Goal: Information Seeking & Learning: Find specific fact

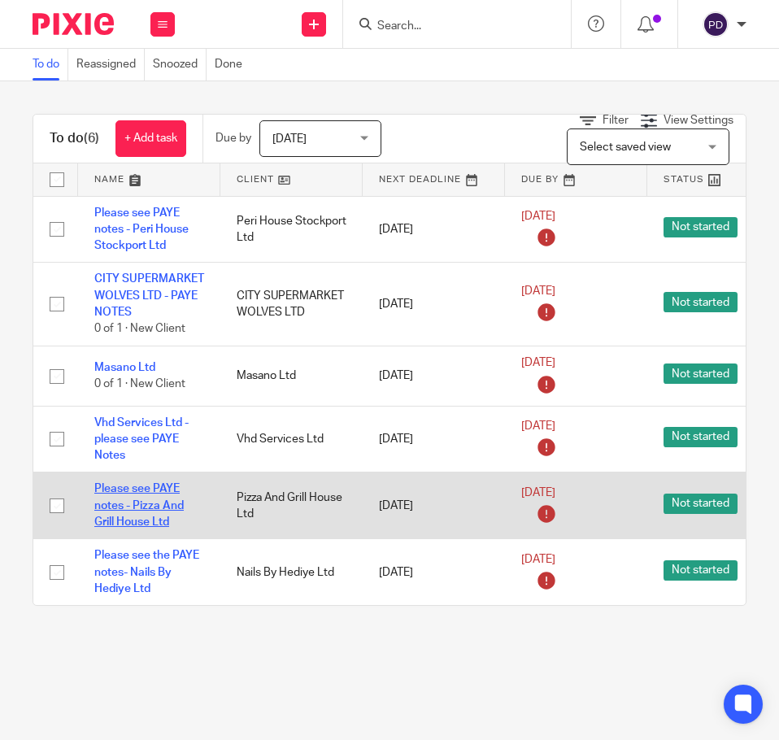
click at [158, 528] on link "Please see PAYE notes - Pizza And Grill House Ltd" at bounding box center [138, 505] width 89 height 45
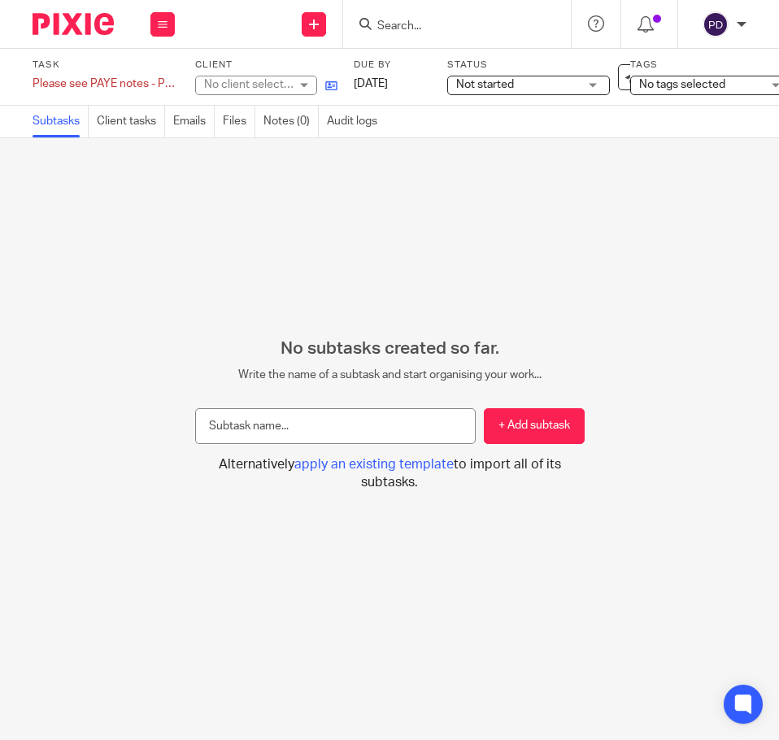
click at [324, 86] on link at bounding box center [327, 85] width 20 height 16
click at [63, 36] on div at bounding box center [67, 24] width 134 height 48
click at [65, 28] on img at bounding box center [73, 24] width 81 height 22
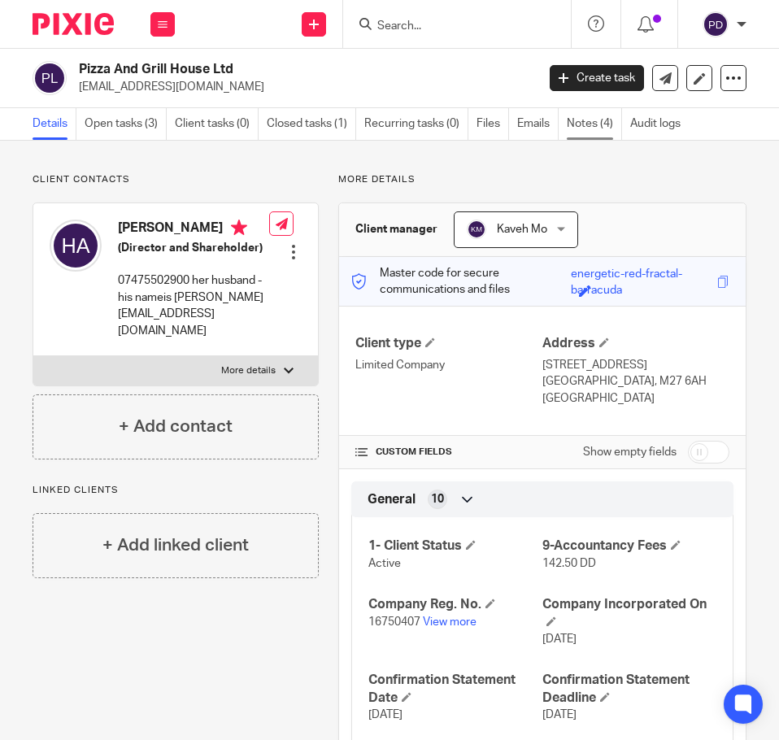
click at [584, 125] on link "Notes (4)" at bounding box center [594, 124] width 55 height 32
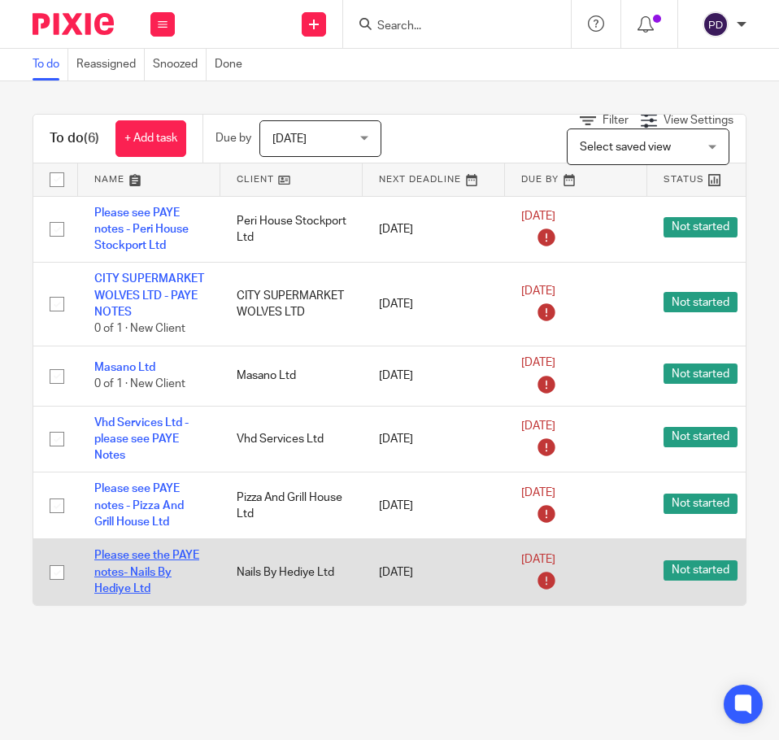
click at [146, 587] on link "Please see the PAYE notes- Nails By Hediye Ltd" at bounding box center [146, 571] width 105 height 45
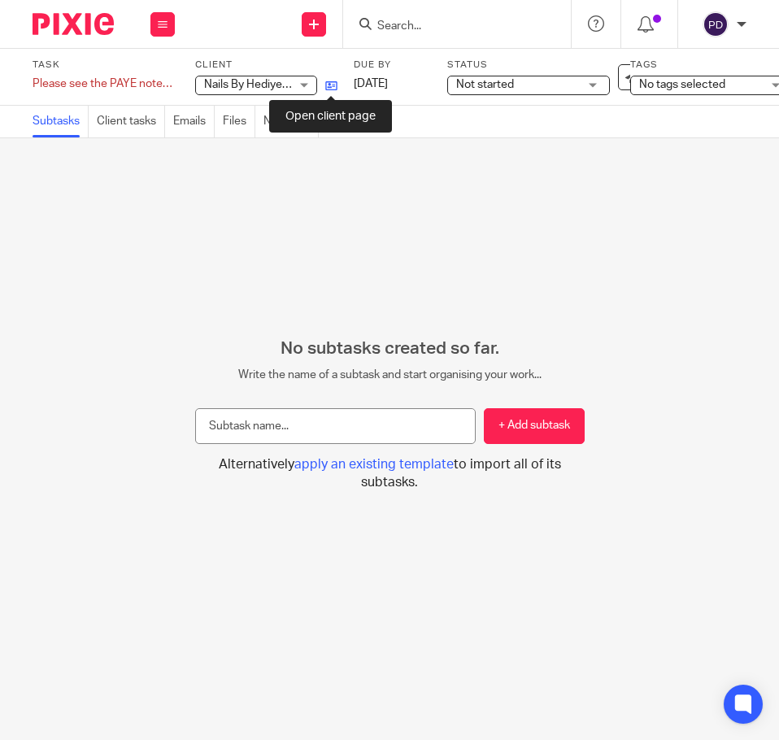
click at [330, 80] on icon at bounding box center [331, 86] width 12 height 12
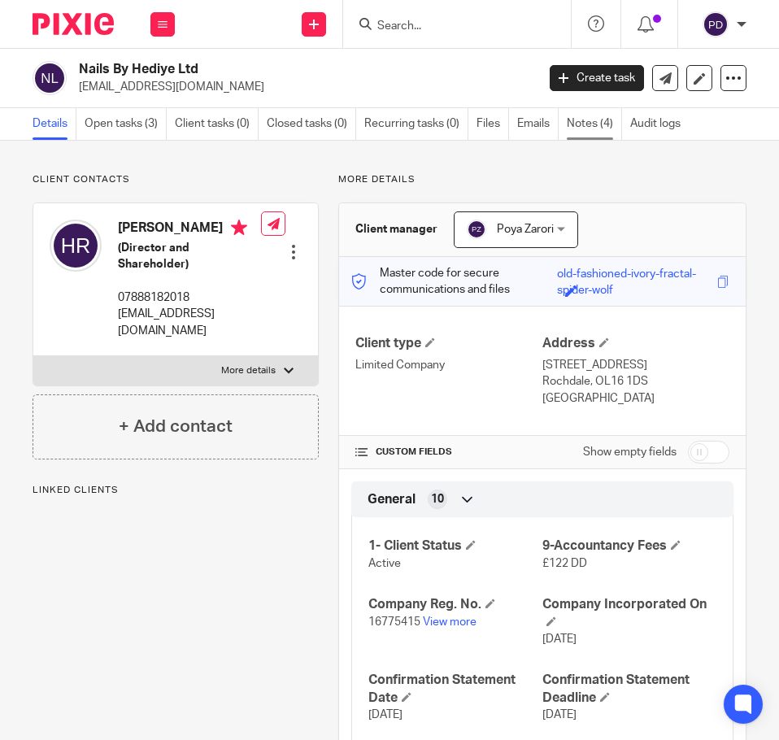
click at [573, 121] on link "Notes (4)" at bounding box center [594, 124] width 55 height 32
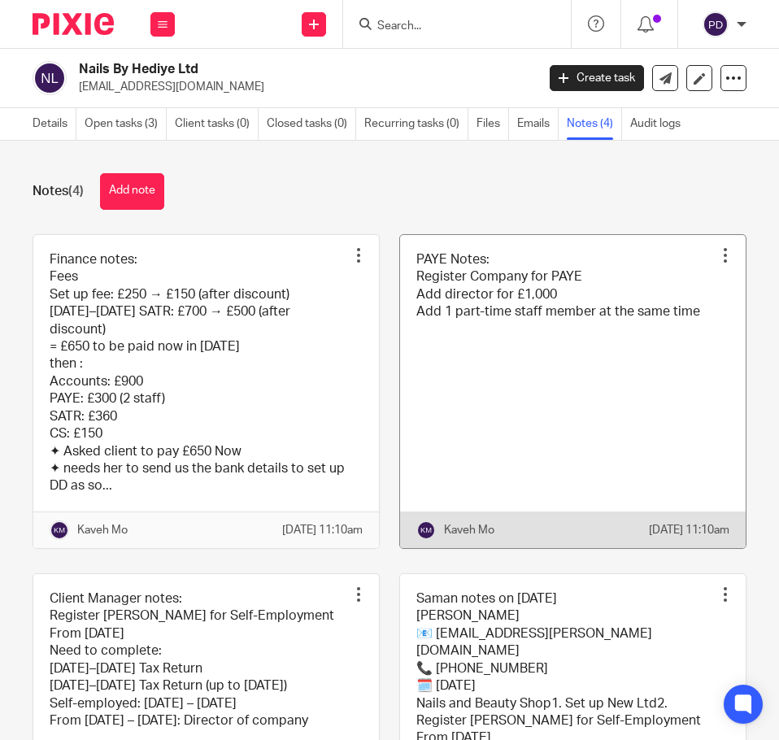
click at [475, 406] on link at bounding box center [572, 391] width 345 height 313
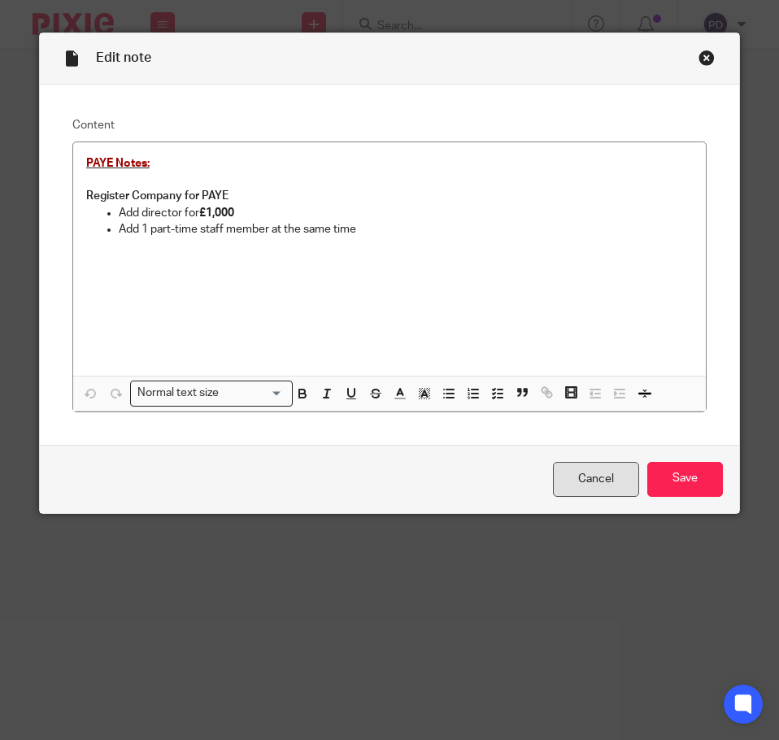
click at [580, 493] on link "Cancel" at bounding box center [596, 479] width 86 height 35
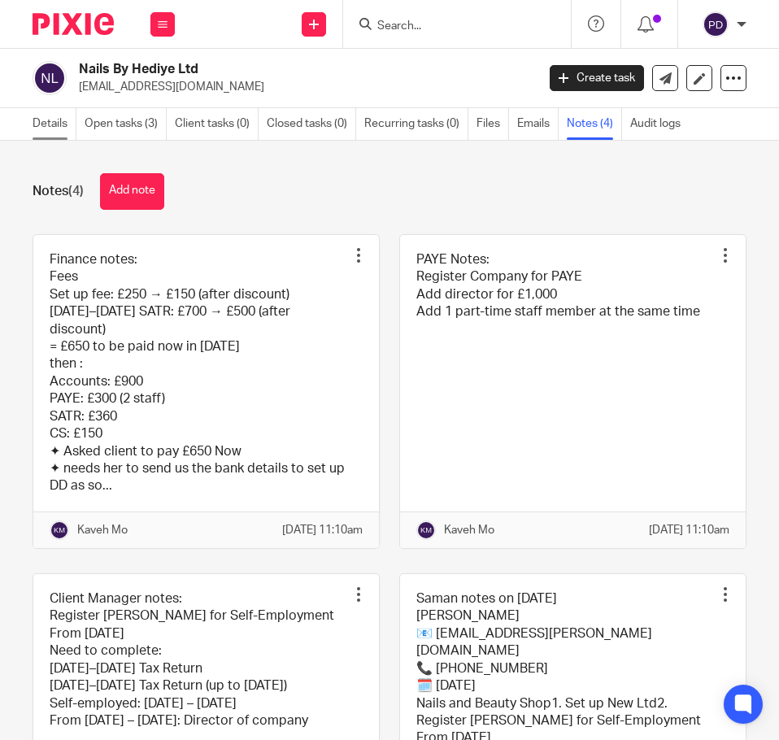
click at [41, 119] on link "Details" at bounding box center [55, 124] width 44 height 32
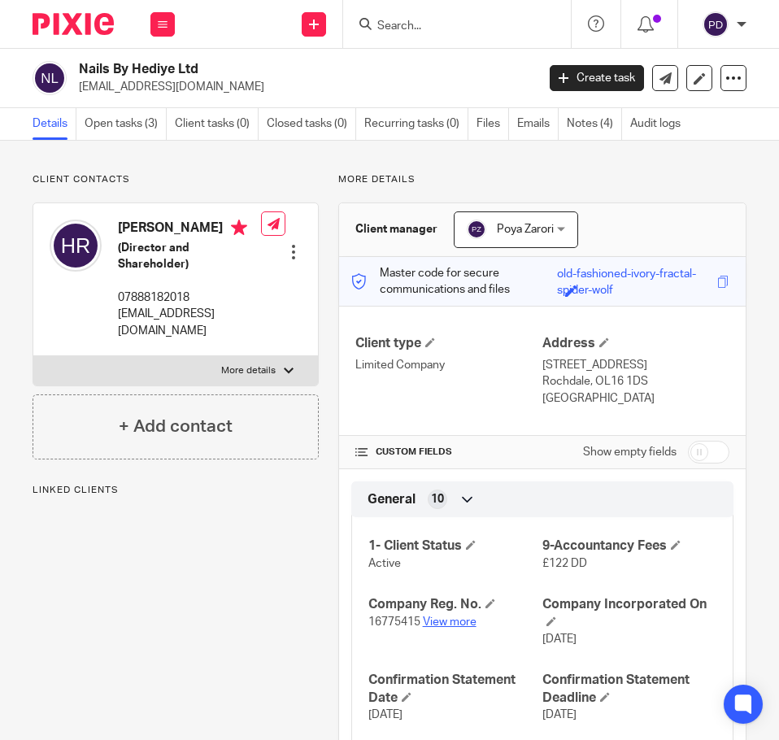
click at [456, 619] on link "View more" at bounding box center [450, 621] width 54 height 11
click at [150, 82] on p "[EMAIL_ADDRESS][DOMAIN_NAME]" at bounding box center [302, 87] width 446 height 16
click at [150, 82] on p "hediye.rahimi81@gmail.com" at bounding box center [302, 87] width 446 height 16
copy main "hediye.rahimi81@gmail.com Create task Update from Companies House Export data M…"
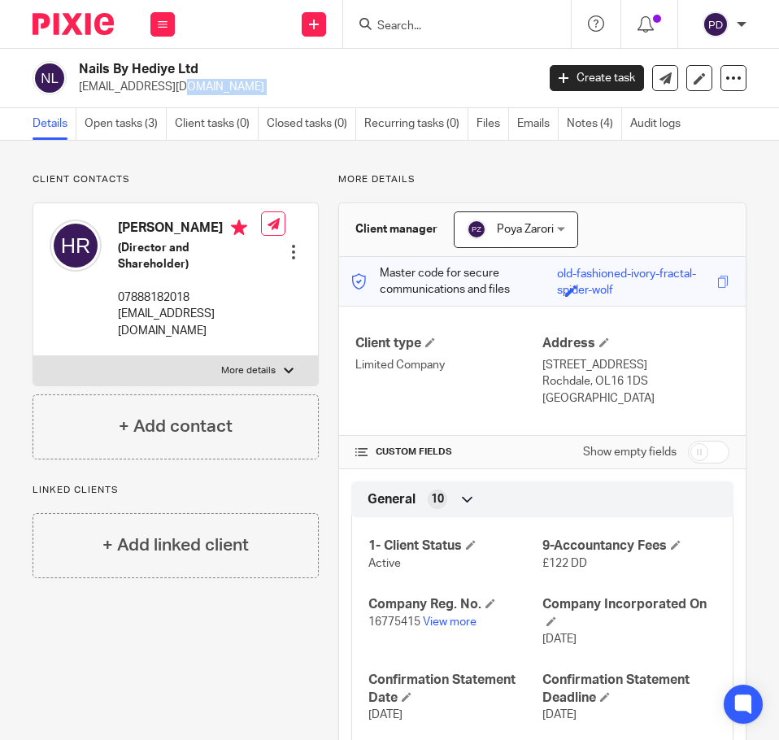
click at [289, 374] on label "More details" at bounding box center [175, 370] width 284 height 29
click at [33, 356] on input "More details" at bounding box center [33, 355] width 1 height 1
checkbox input "true"
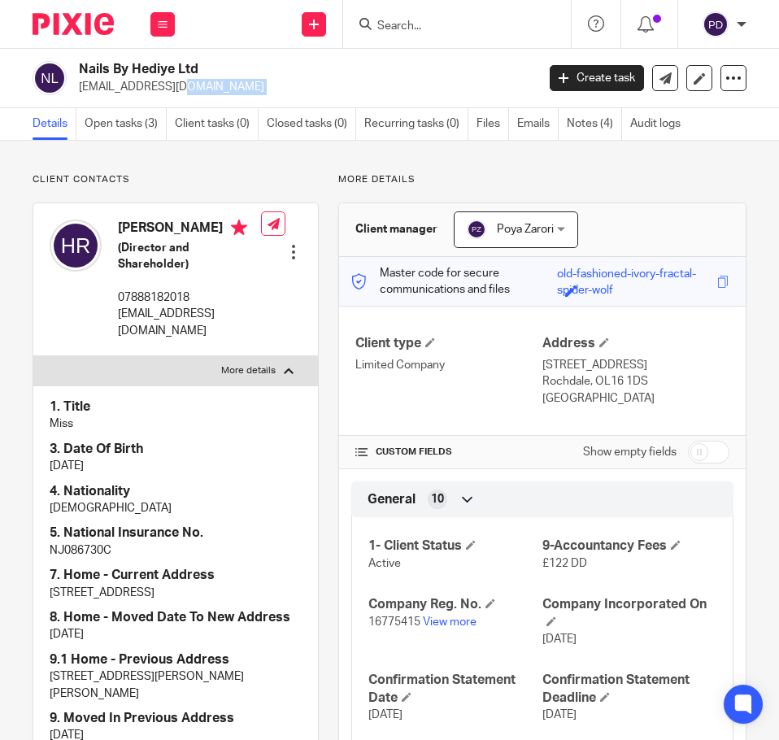
drag, startPoint x: 119, startPoint y: 469, endPoint x: -1, endPoint y: 465, distance: 120.4
click at [0, 465] on html "Work Email Clients Team Reports Settings Work Email Clients Team Reports Settin…" at bounding box center [389, 370] width 779 height 740
copy p "30/07/2004"
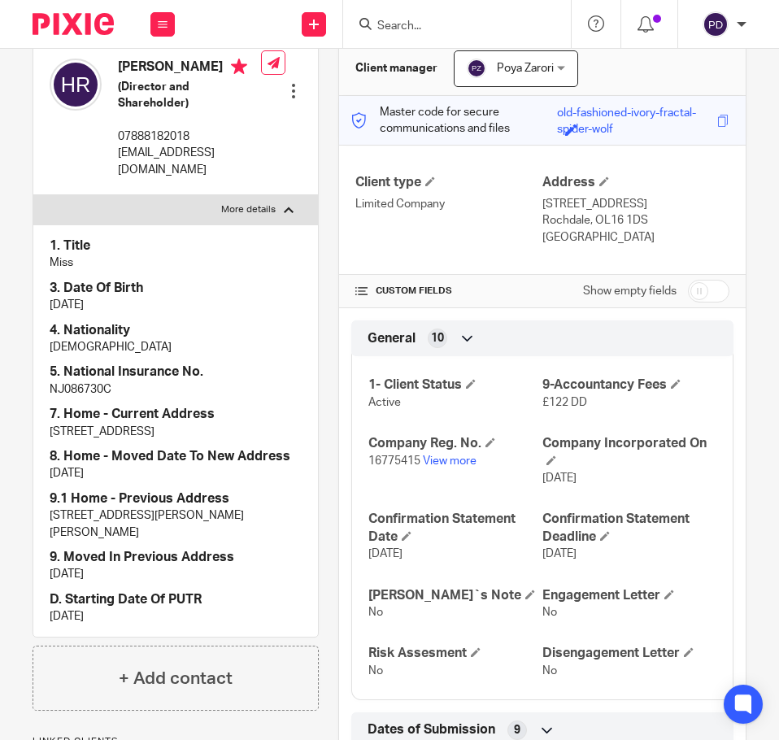
scroll to position [163, 0]
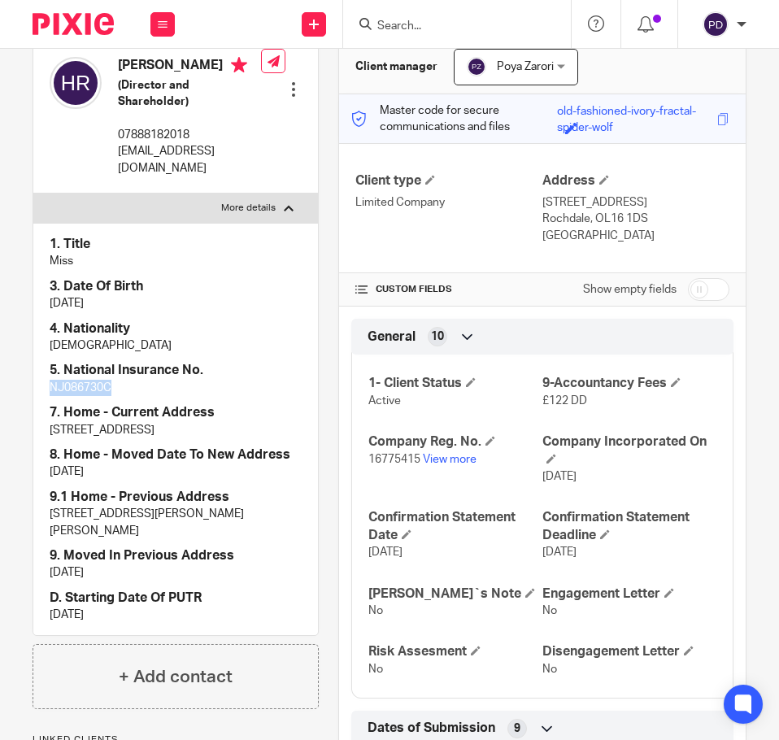
drag, startPoint x: 22, startPoint y: 380, endPoint x: 3, endPoint y: 380, distance: 18.7
click at [3, 380] on div "Client contacts Hediyeh Rahimi (Director and Shareholder) 07888182018 hediye.ra…" at bounding box center [389, 583] width 779 height 1210
copy p "NJ086730C"
drag, startPoint x: 225, startPoint y: 424, endPoint x: 271, endPoint y: 428, distance: 45.7
click at [271, 428] on p "124 broad road, Sale, Manchester M33 2FU" at bounding box center [176, 430] width 252 height 16
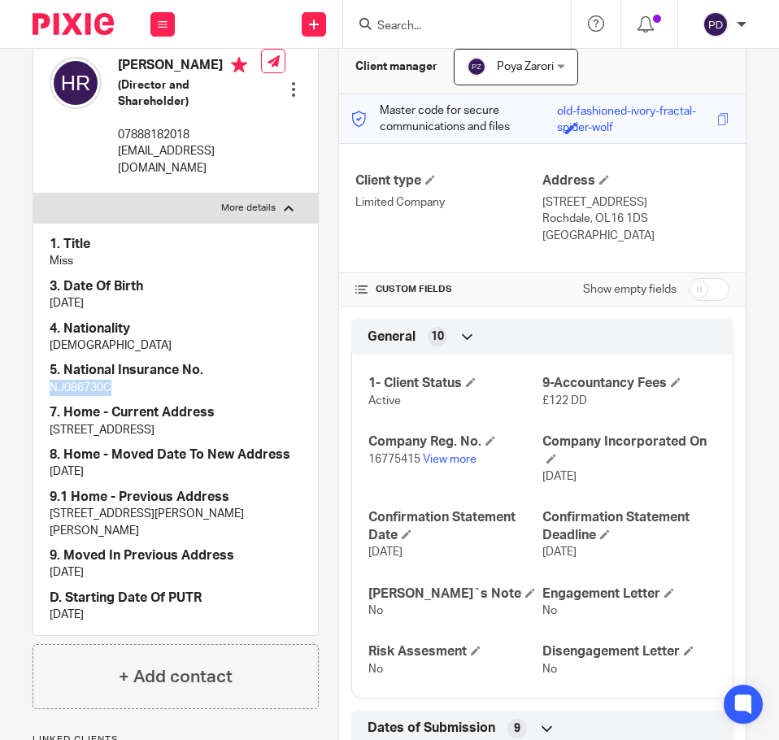
copy p "M33 2FU"
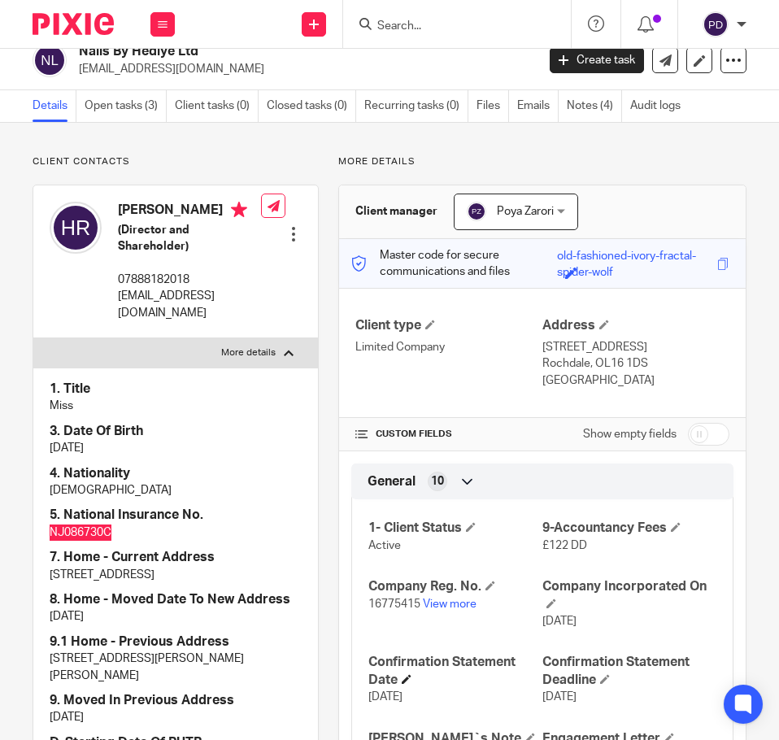
scroll to position [0, 0]
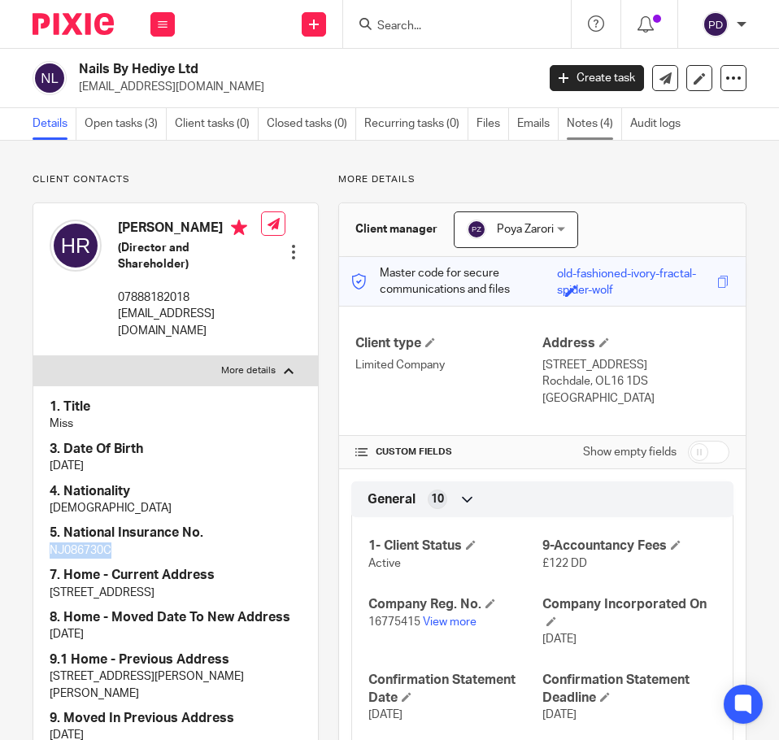
click at [571, 131] on link "Notes (4)" at bounding box center [594, 124] width 55 height 32
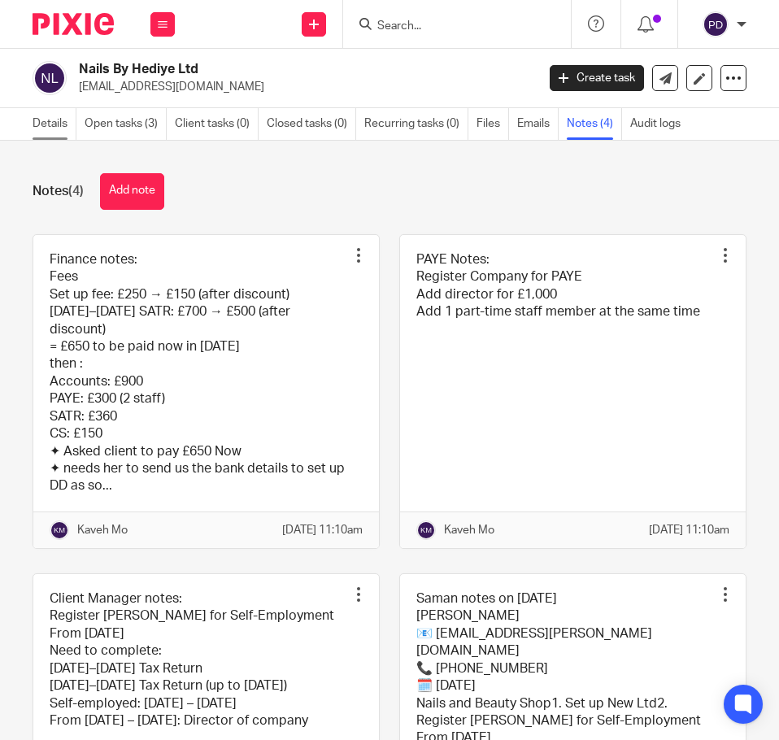
click at [53, 125] on link "Details" at bounding box center [55, 124] width 44 height 32
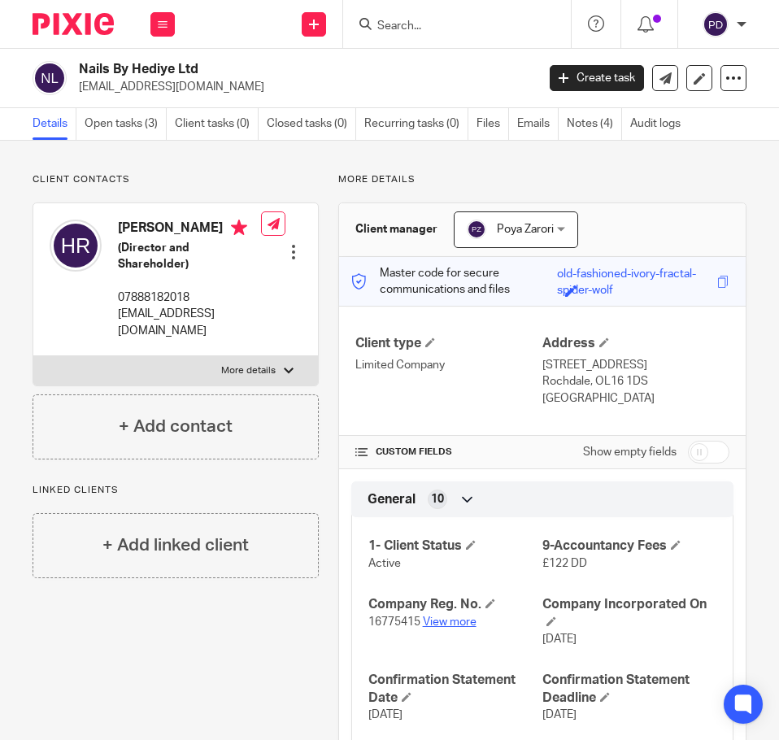
click at [443, 619] on link "View more" at bounding box center [450, 621] width 54 height 11
click at [139, 85] on p "[EMAIL_ADDRESS][DOMAIN_NAME]" at bounding box center [302, 87] width 446 height 16
click at [138, 85] on p "hediye.rahimi81@gmail.com" at bounding box center [302, 87] width 446 height 16
copy main "hediye.rahimi81@gmail.com Create task Update from Companies House Export data M…"
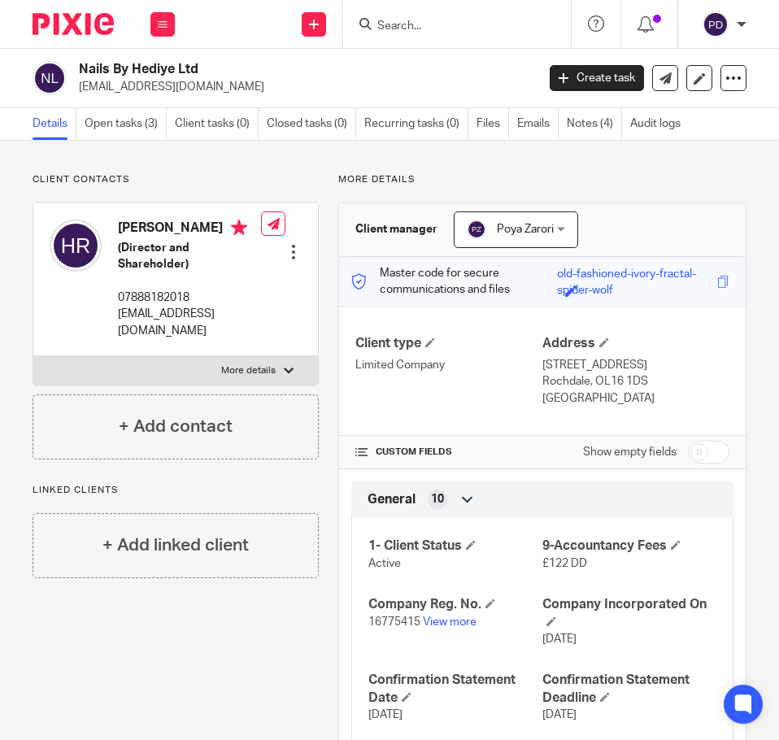
click at [150, 292] on p "07888182018" at bounding box center [189, 297] width 143 height 16
copy div "07888182018"
click at [160, 87] on p "hediye.rahimi81@gmail.com" at bounding box center [302, 87] width 446 height 16
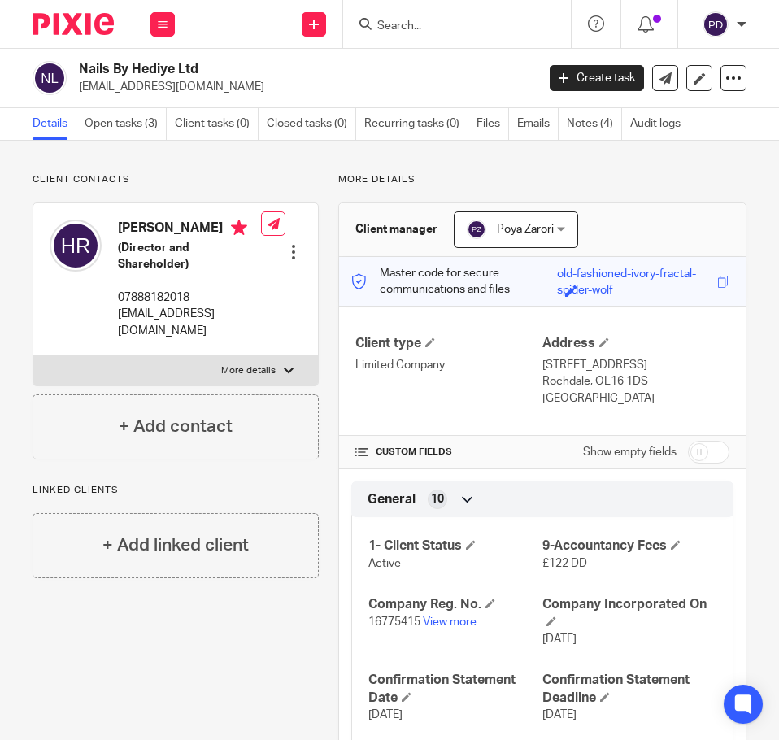
click at [160, 87] on p "hediye.rahimi81@gmail.com" at bounding box center [302, 87] width 446 height 16
copy main "hediye.rahimi81@gmail.com Create task Update from Companies House Export data M…"
drag, startPoint x: 111, startPoint y: 218, endPoint x: 167, endPoint y: 229, distance: 56.4
click at [167, 229] on div "Hediyeh Rahimi (Director and Shareholder) 07888182018 hediye.rahimi81@gmail.com" at bounding box center [155, 279] width 211 height 136
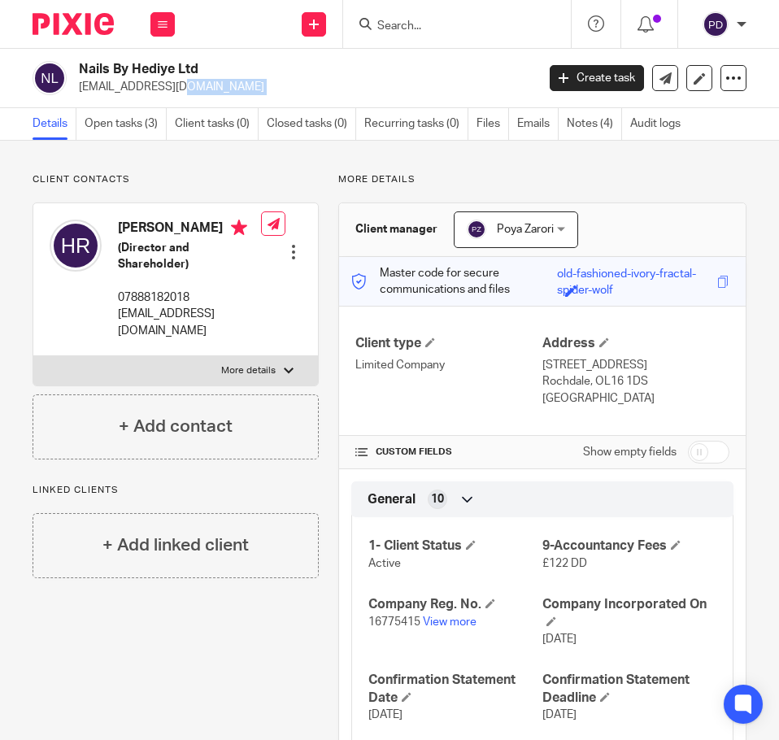
copy h4 "Hediyeh"
drag, startPoint x: 173, startPoint y: 226, endPoint x: 214, endPoint y: 232, distance: 41.2
click at [214, 232] on h4 "Hediyeh Rahimi" at bounding box center [189, 229] width 143 height 20
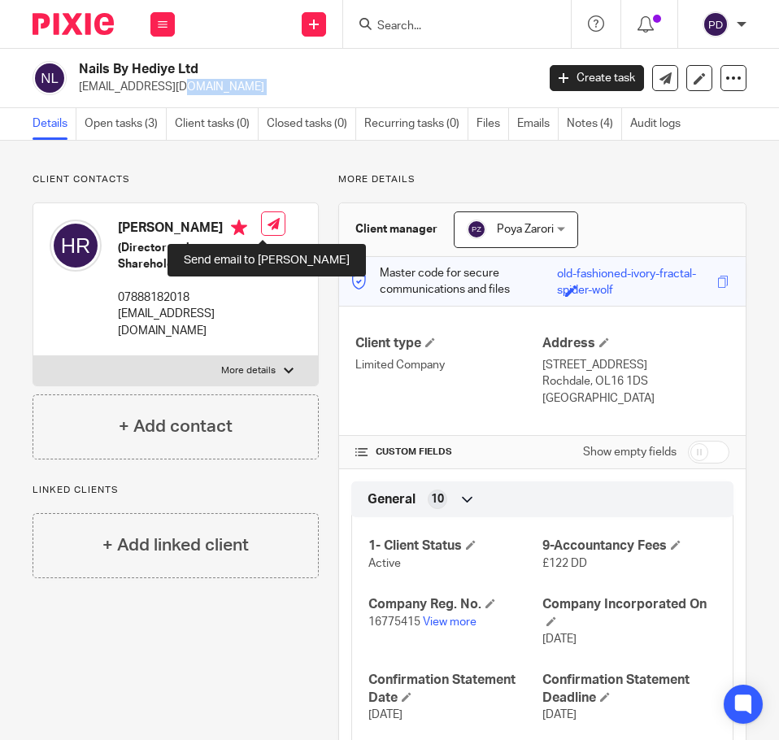
copy h4 "Rahimi"
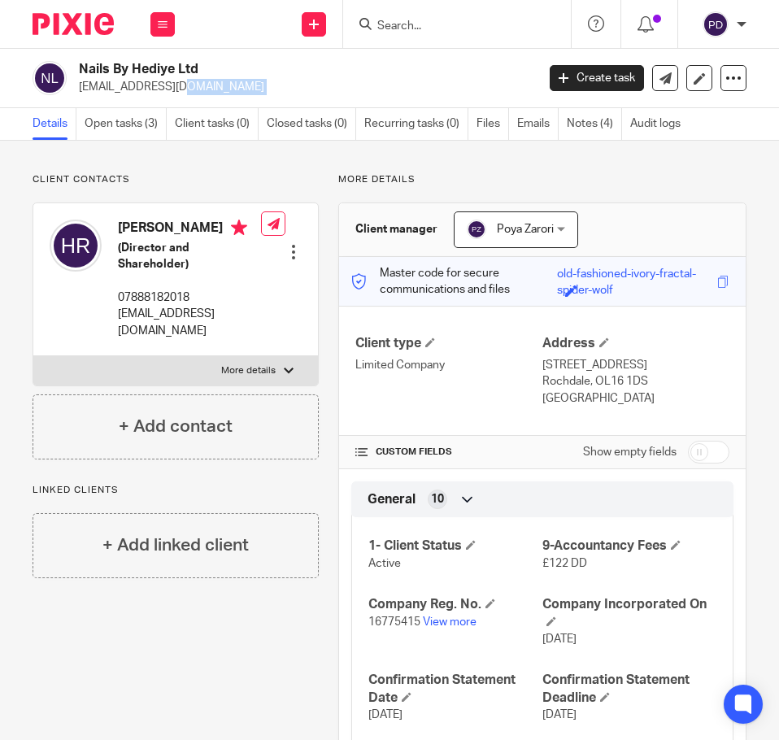
click at [172, 364] on label "More details" at bounding box center [175, 370] width 284 height 29
click at [33, 356] on input "More details" at bounding box center [33, 355] width 1 height 1
checkbox input "true"
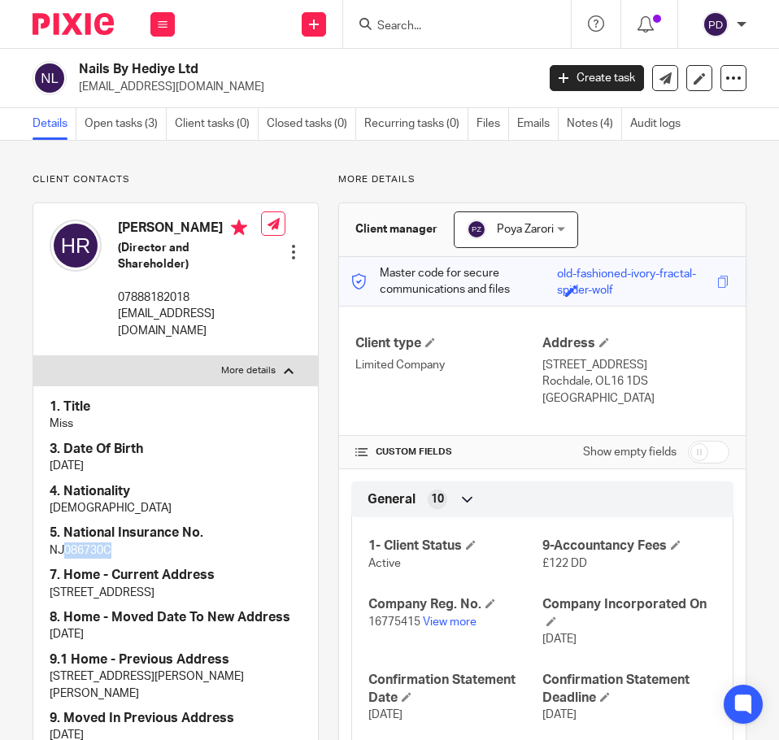
click at [59, 552] on p "NJ086730C" at bounding box center [176, 550] width 252 height 16
click at [128, 550] on p "NJ086730C" at bounding box center [176, 550] width 252 height 16
drag, startPoint x: 116, startPoint y: 551, endPoint x: -1, endPoint y: 545, distance: 117.2
click at [0, 545] on html "Work Email Clients Team Reports Settings Work Email Clients Team Reports Settin…" at bounding box center [389, 370] width 779 height 740
copy p "NJ086730C"
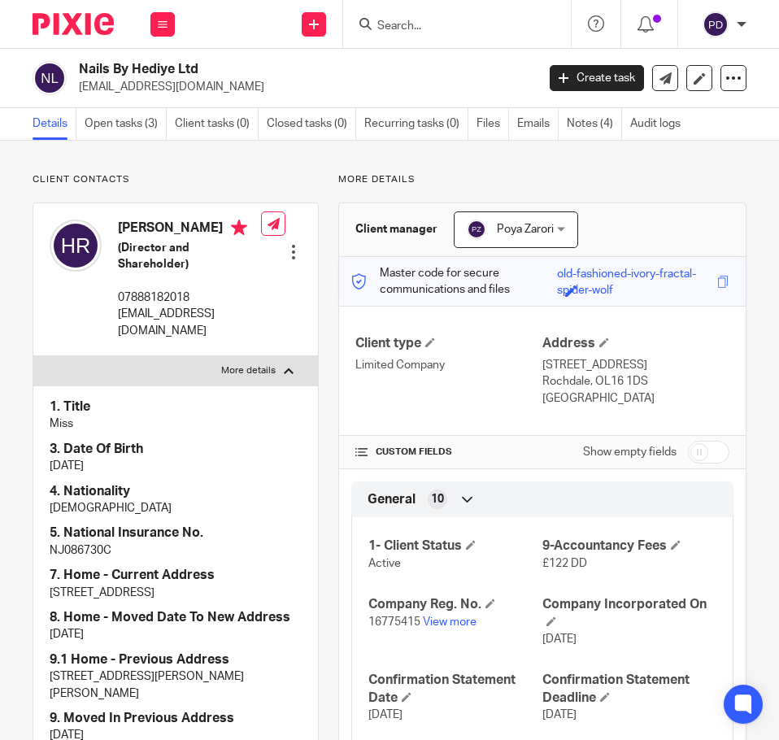
click at [405, 12] on div at bounding box center [457, 24] width 228 height 48
click at [410, 17] on form at bounding box center [462, 24] width 173 height 20
click at [413, 33] on input "Search" at bounding box center [449, 27] width 146 height 15
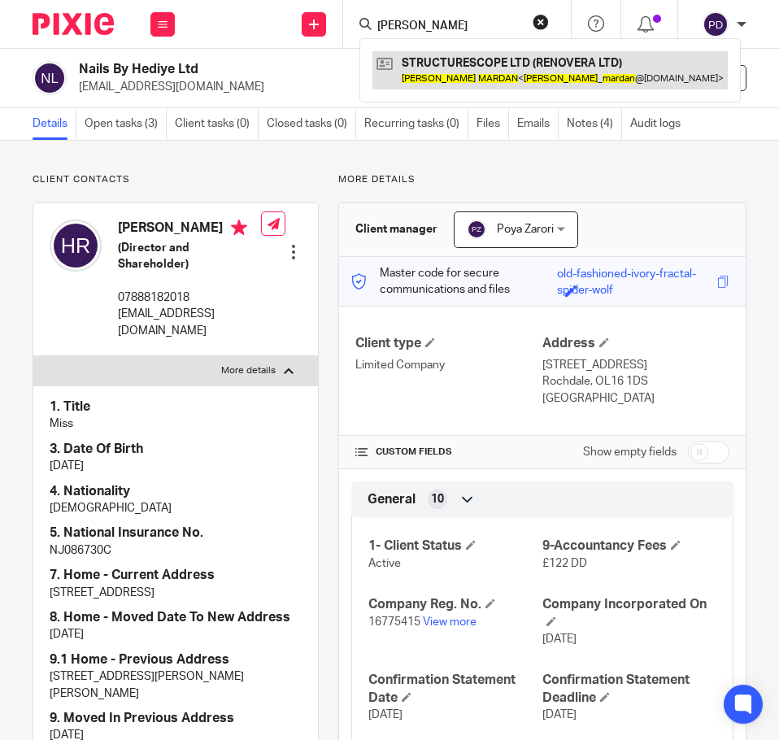
type input "alan mardan"
click at [440, 69] on link at bounding box center [549, 69] width 355 height 37
